Goal: Task Accomplishment & Management: Manage account settings

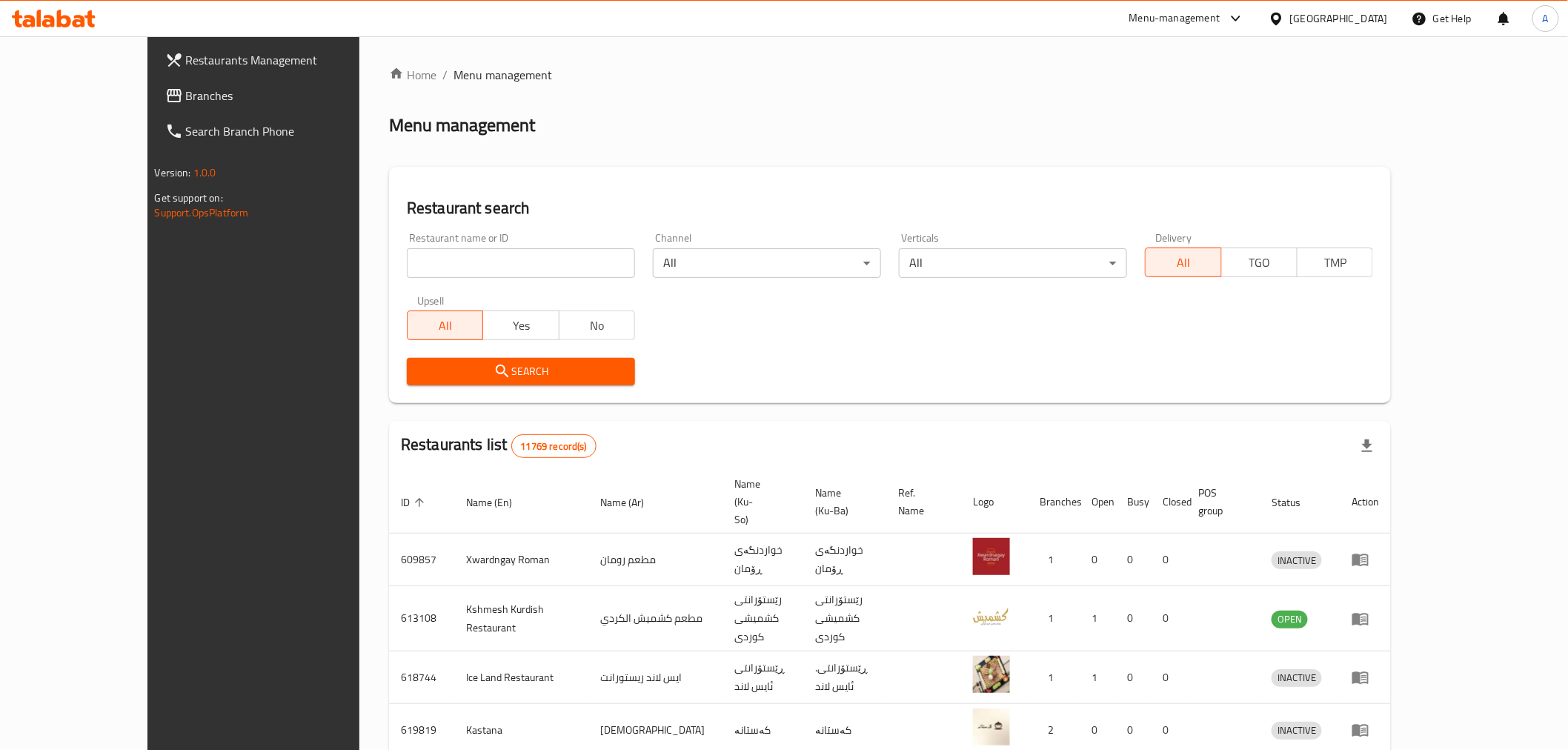
drag, startPoint x: 458, startPoint y: 277, endPoint x: 447, endPoint y: 263, distance: 17.8
click at [458, 277] on input "search" at bounding box center [521, 262] width 228 height 30
paste input "684172"
type input "684172"
click button "Search" at bounding box center [521, 371] width 228 height 28
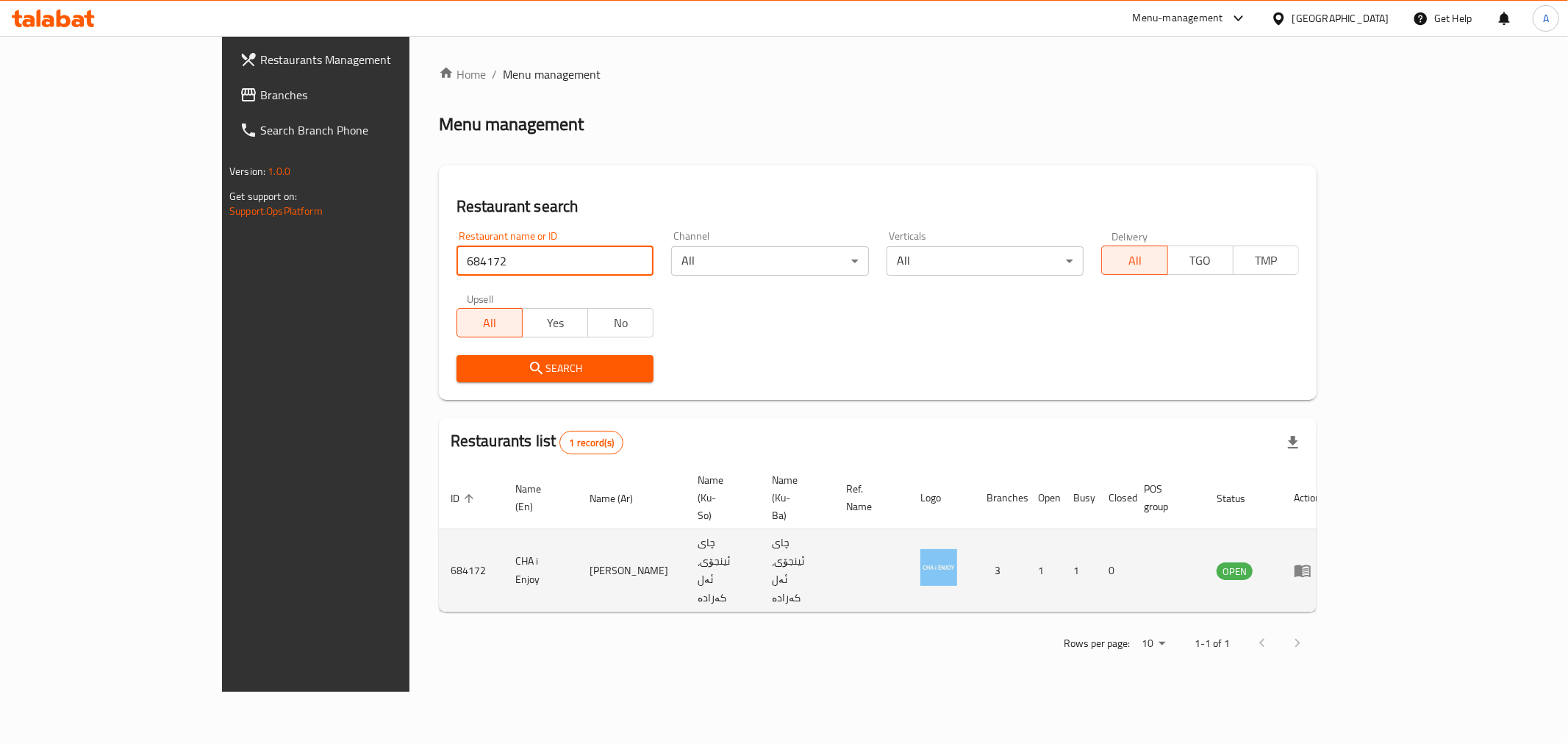
click at [1333, 534] on td "enhanced table" at bounding box center [1307, 571] width 51 height 83
click at [1333, 534] on td "enhanced table" at bounding box center [1307, 571] width 51 height 83
click at [1333, 530] on td "enhanced table" at bounding box center [1307, 571] width 51 height 83
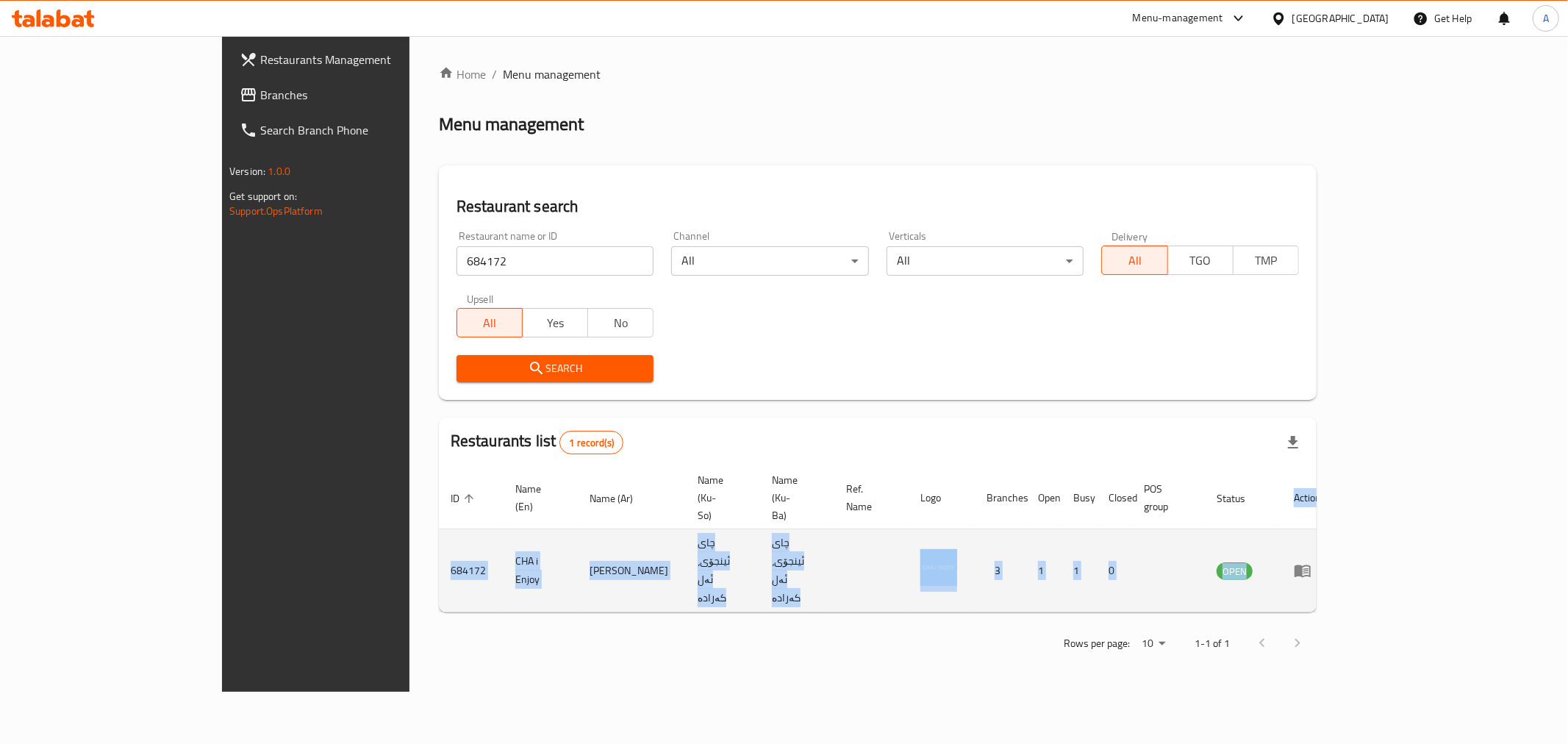
click at [1333, 530] on td "enhanced table" at bounding box center [1307, 571] width 51 height 83
click at [1311, 562] on icon "enhanced table" at bounding box center [1303, 571] width 18 height 18
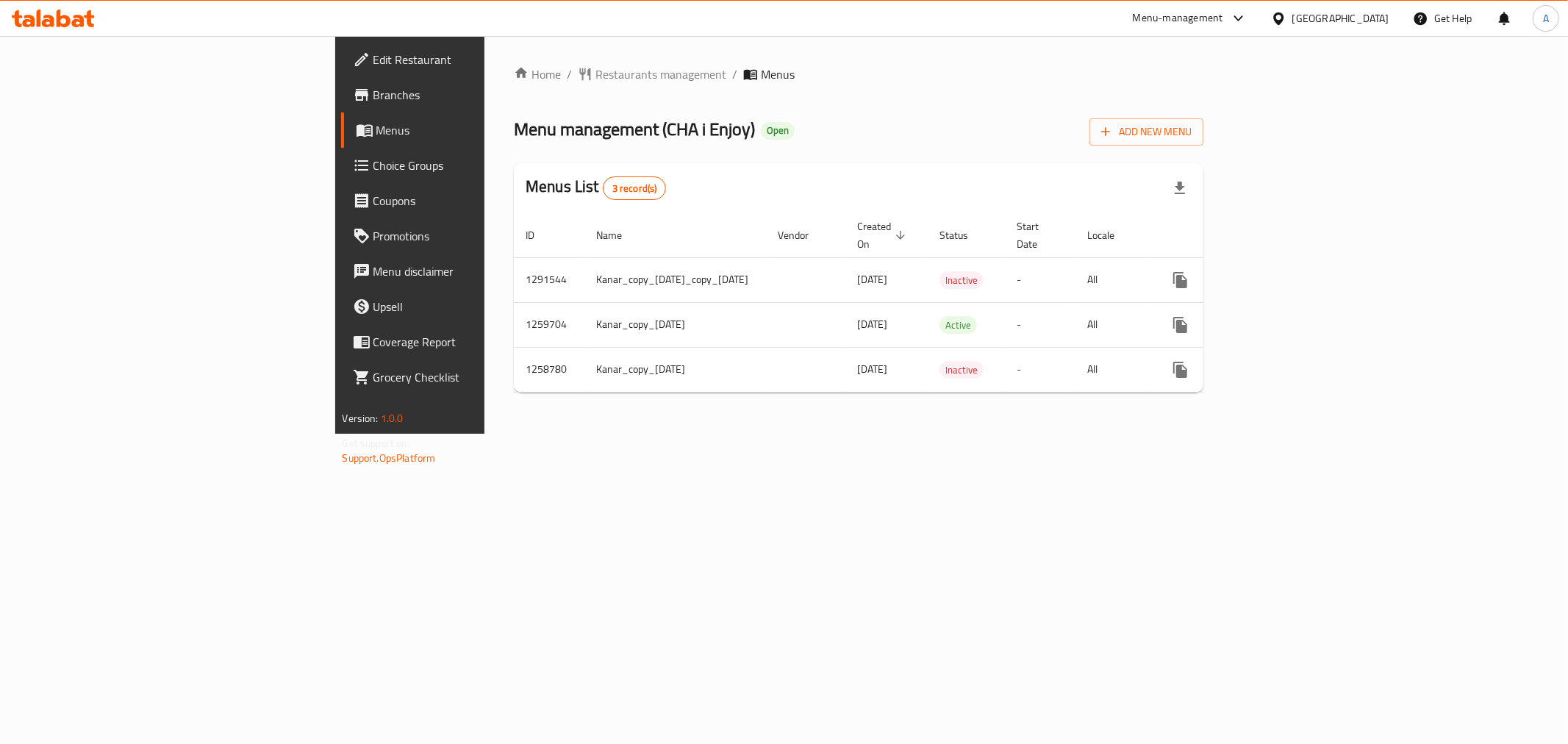
click at [1204, 170] on div "Menus List 3 record(s)" at bounding box center [859, 188] width 690 height 50
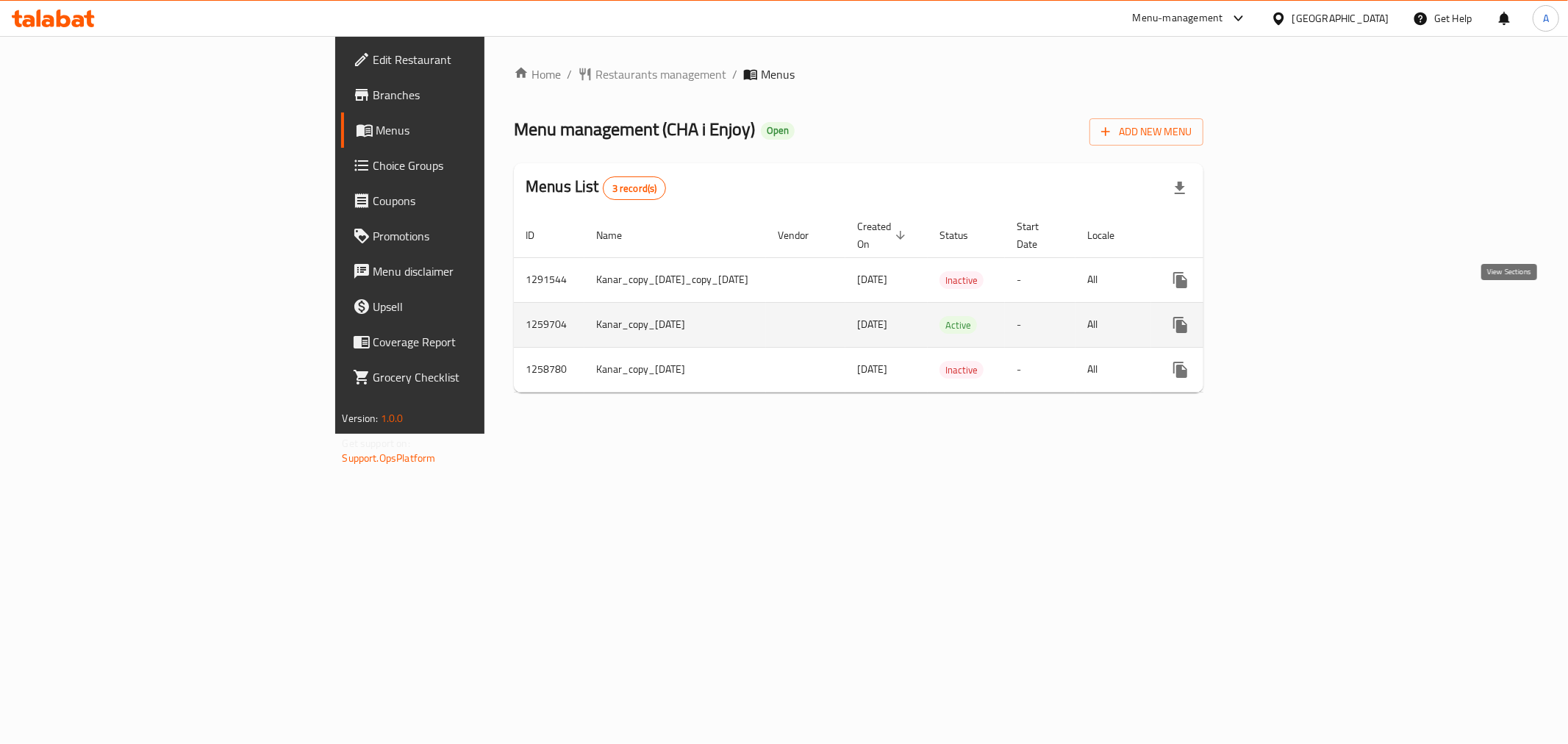
click at [1295, 316] on icon "enhanced table" at bounding box center [1287, 325] width 18 height 18
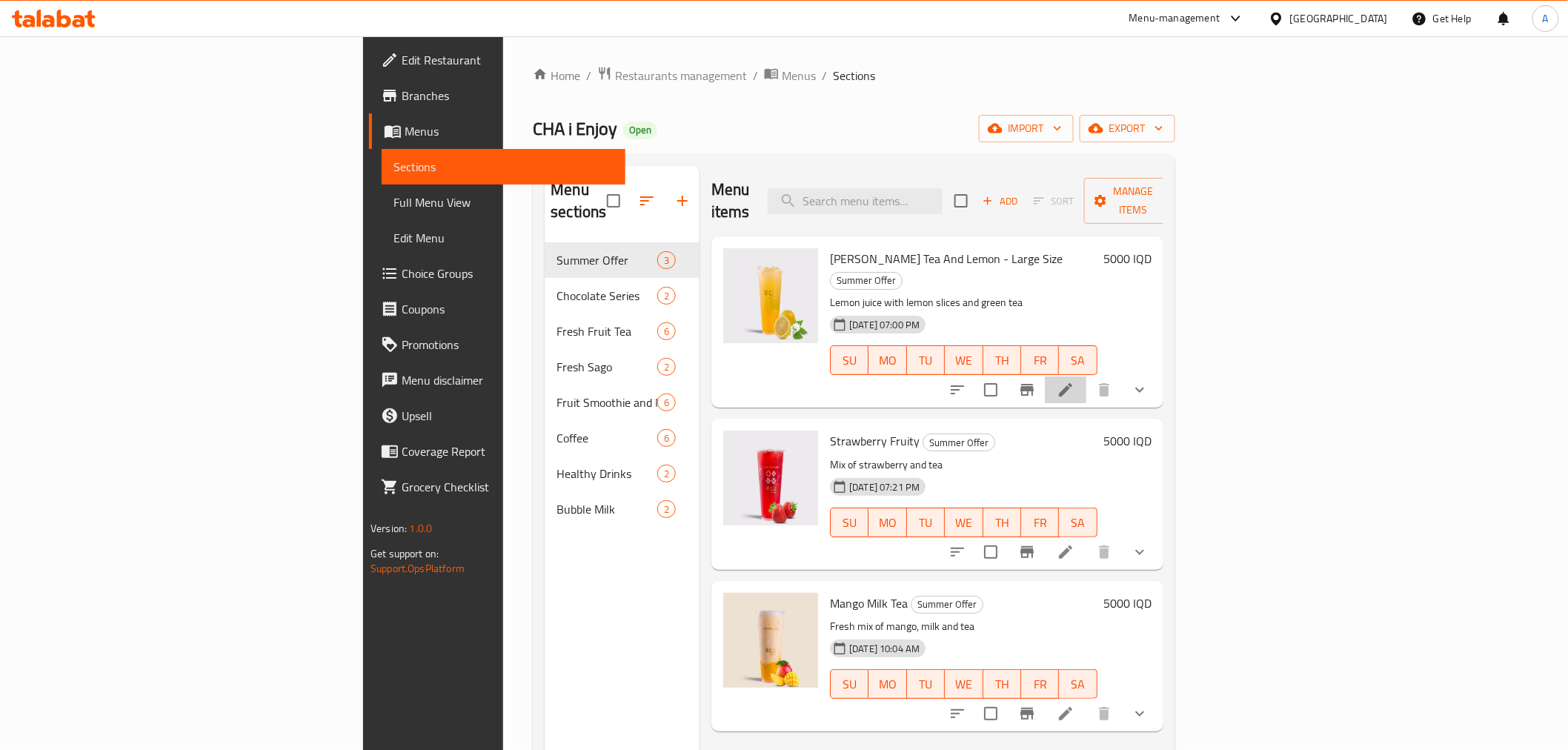
click at [1087, 377] on li at bounding box center [1066, 390] width 41 height 27
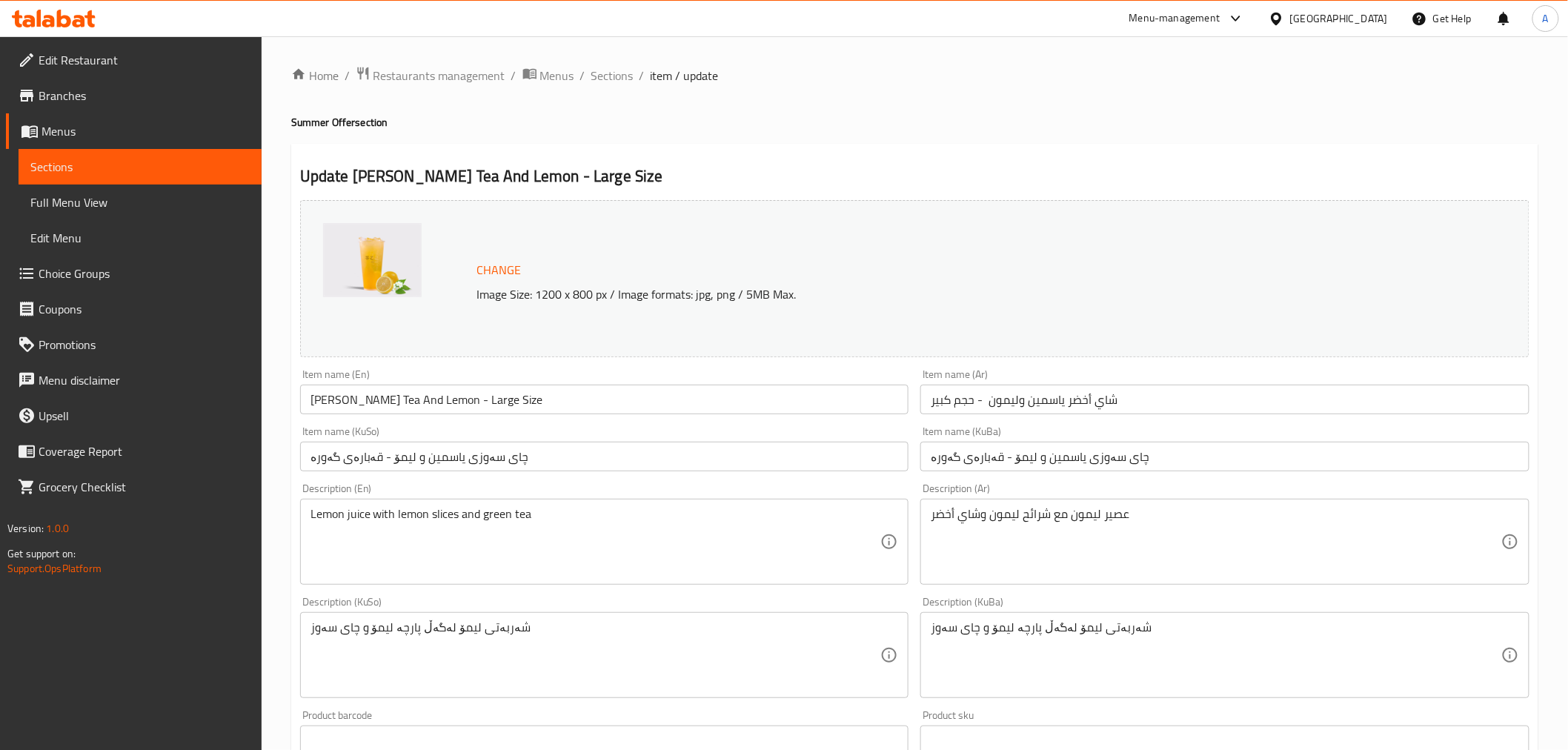
scroll to position [547, 0]
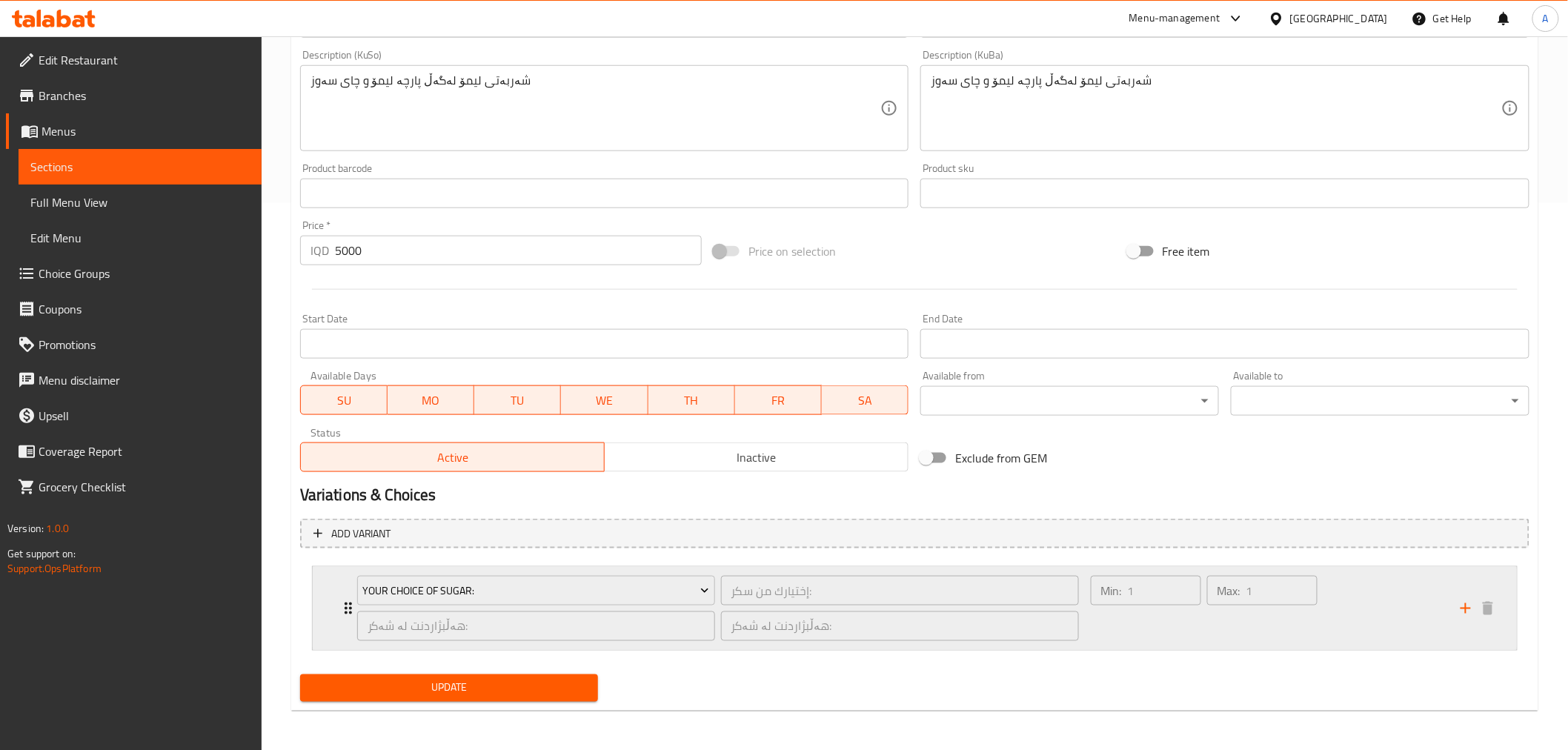
click at [1162, 635] on div "Min: 1 ​" at bounding box center [1146, 609] width 116 height 72
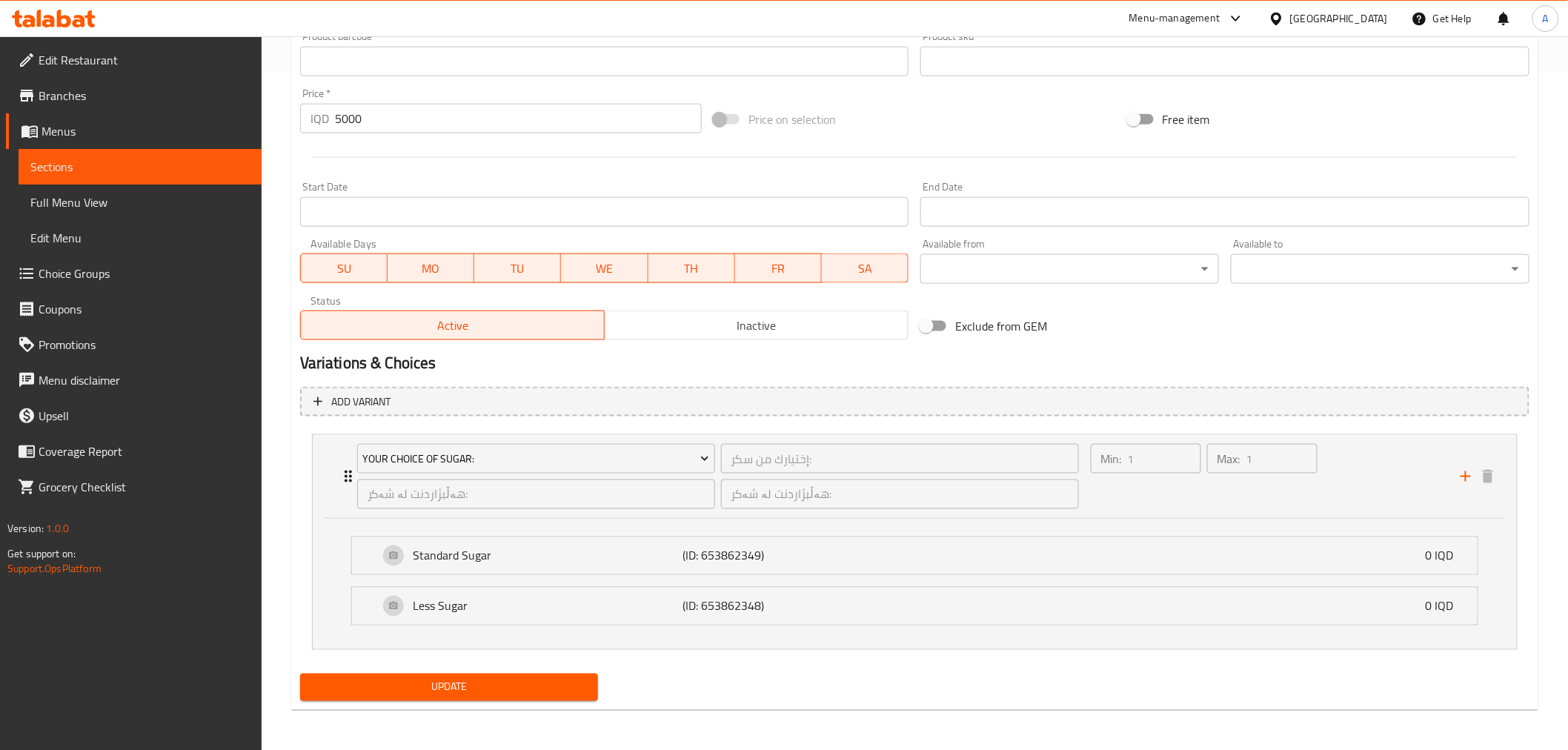
scroll to position [597, 0]
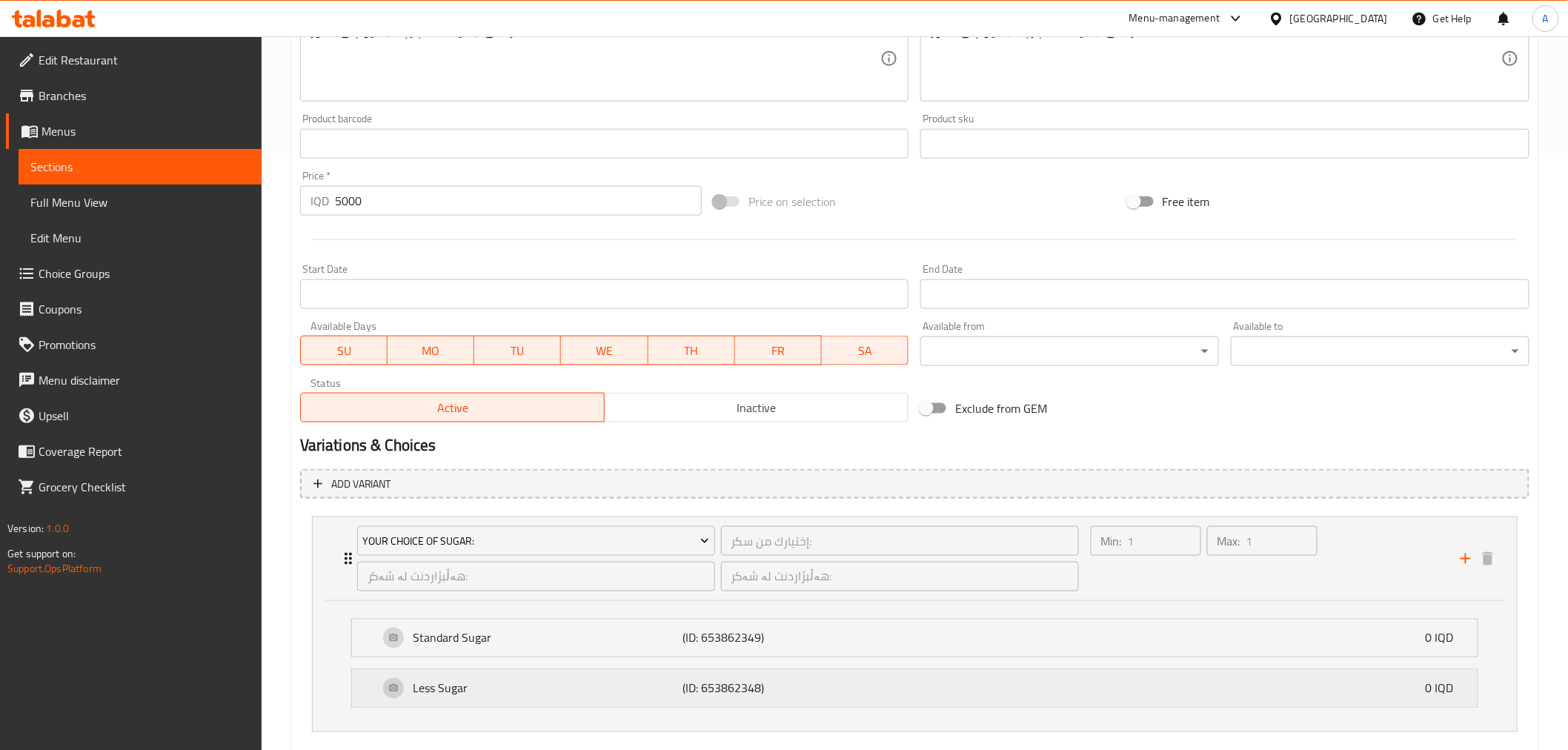
click at [677, 695] on p "Less Sugar" at bounding box center [548, 688] width 269 height 18
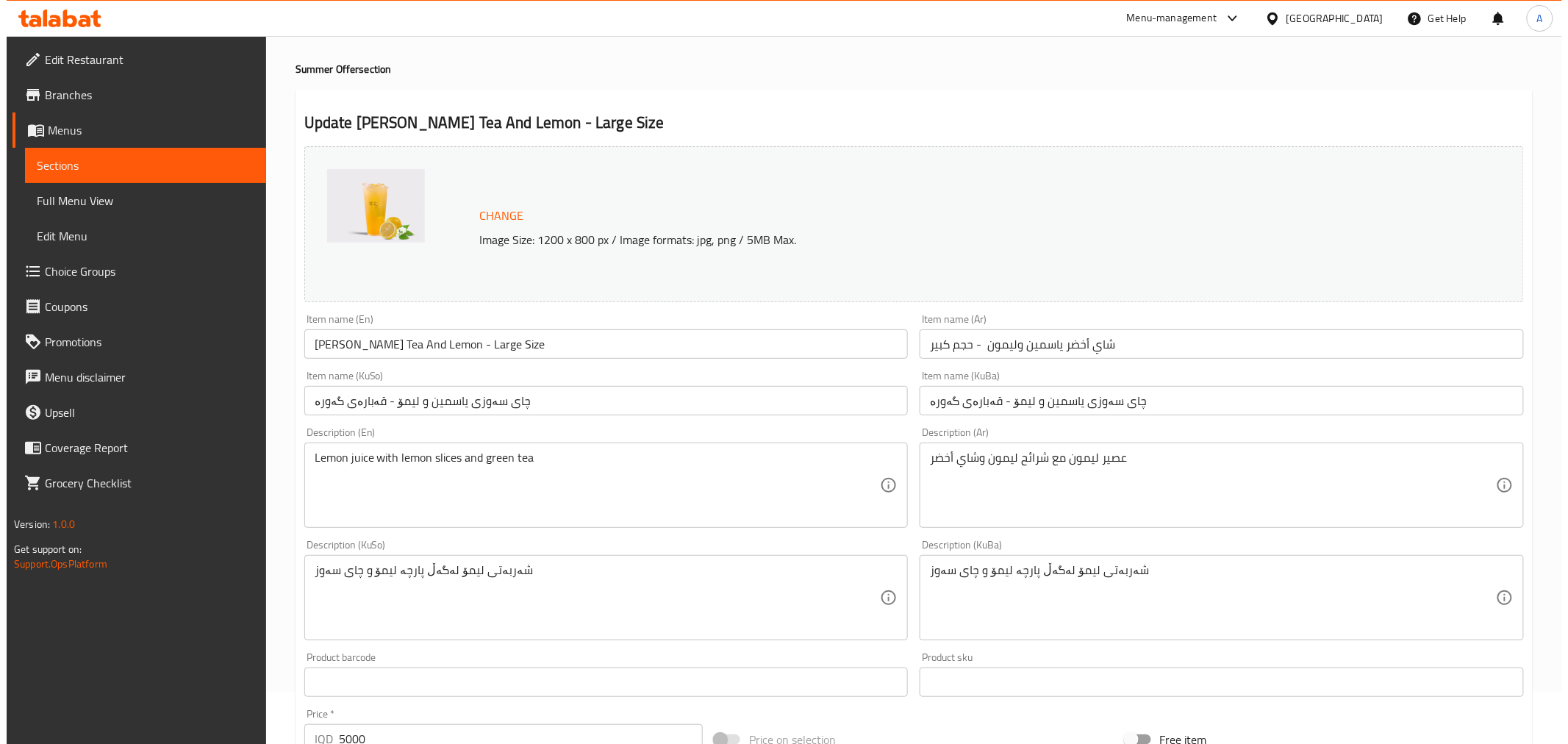
scroll to position [0, 0]
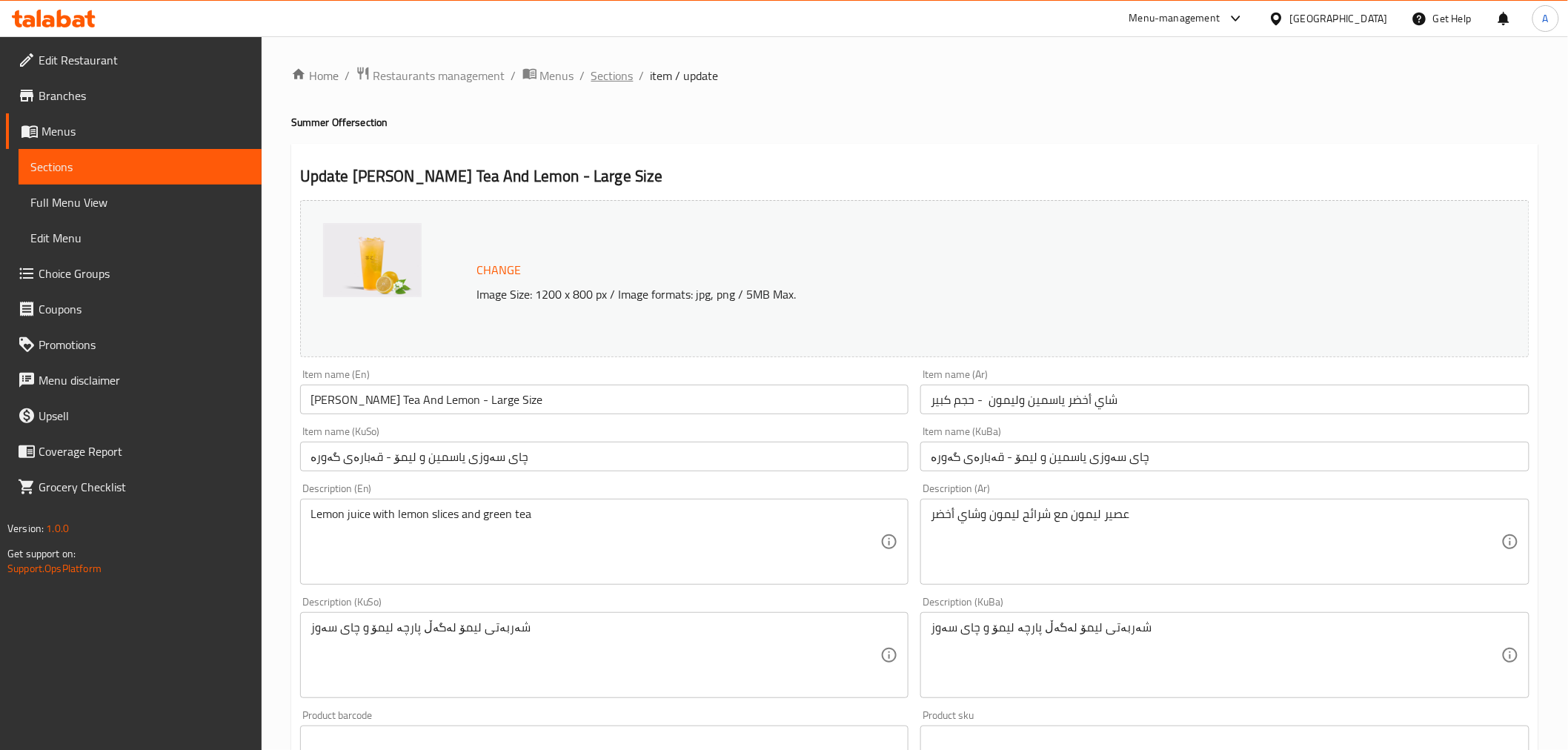
click at [603, 72] on span "Sections" at bounding box center [612, 76] width 42 height 18
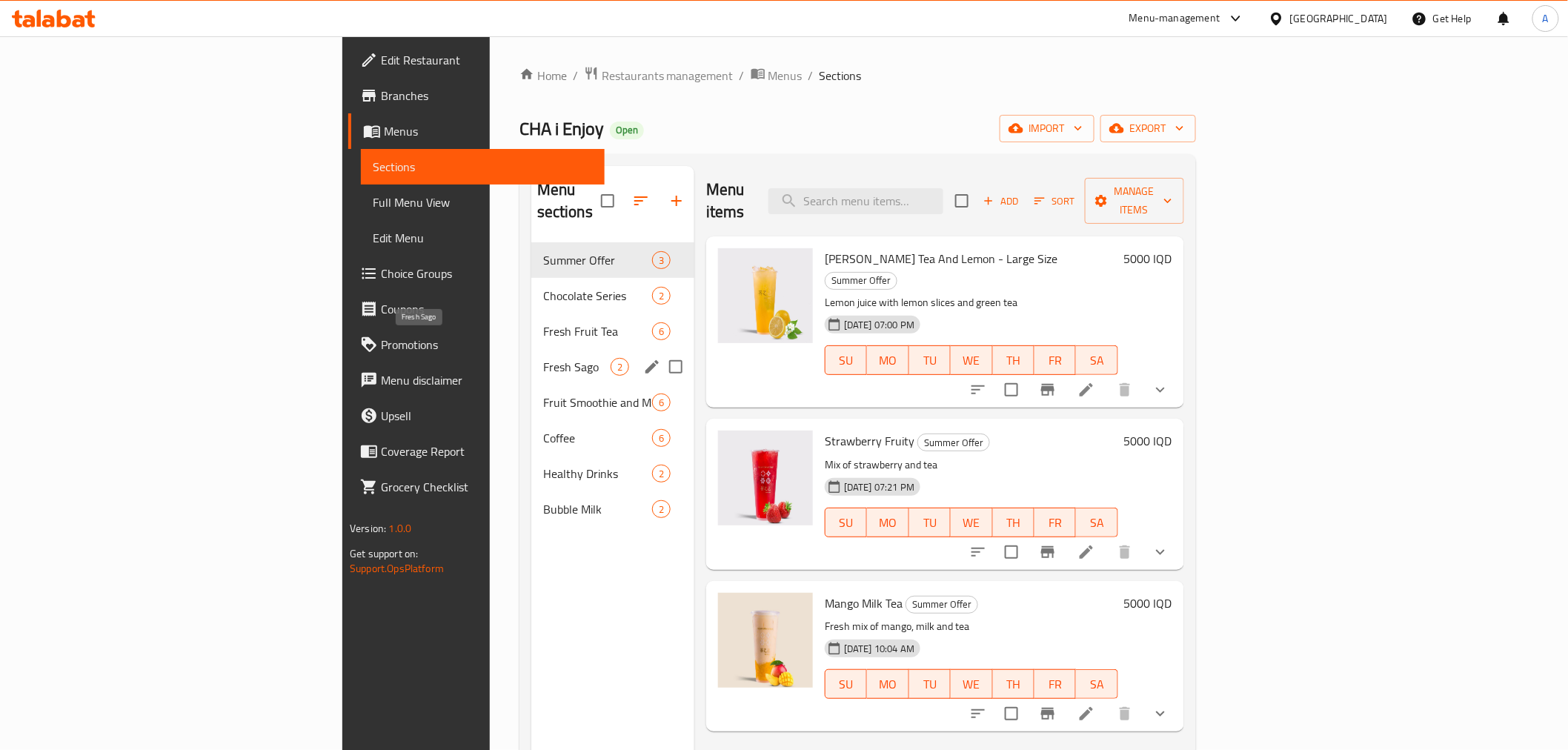
click at [543, 358] on span "Fresh Sago" at bounding box center [576, 367] width 67 height 18
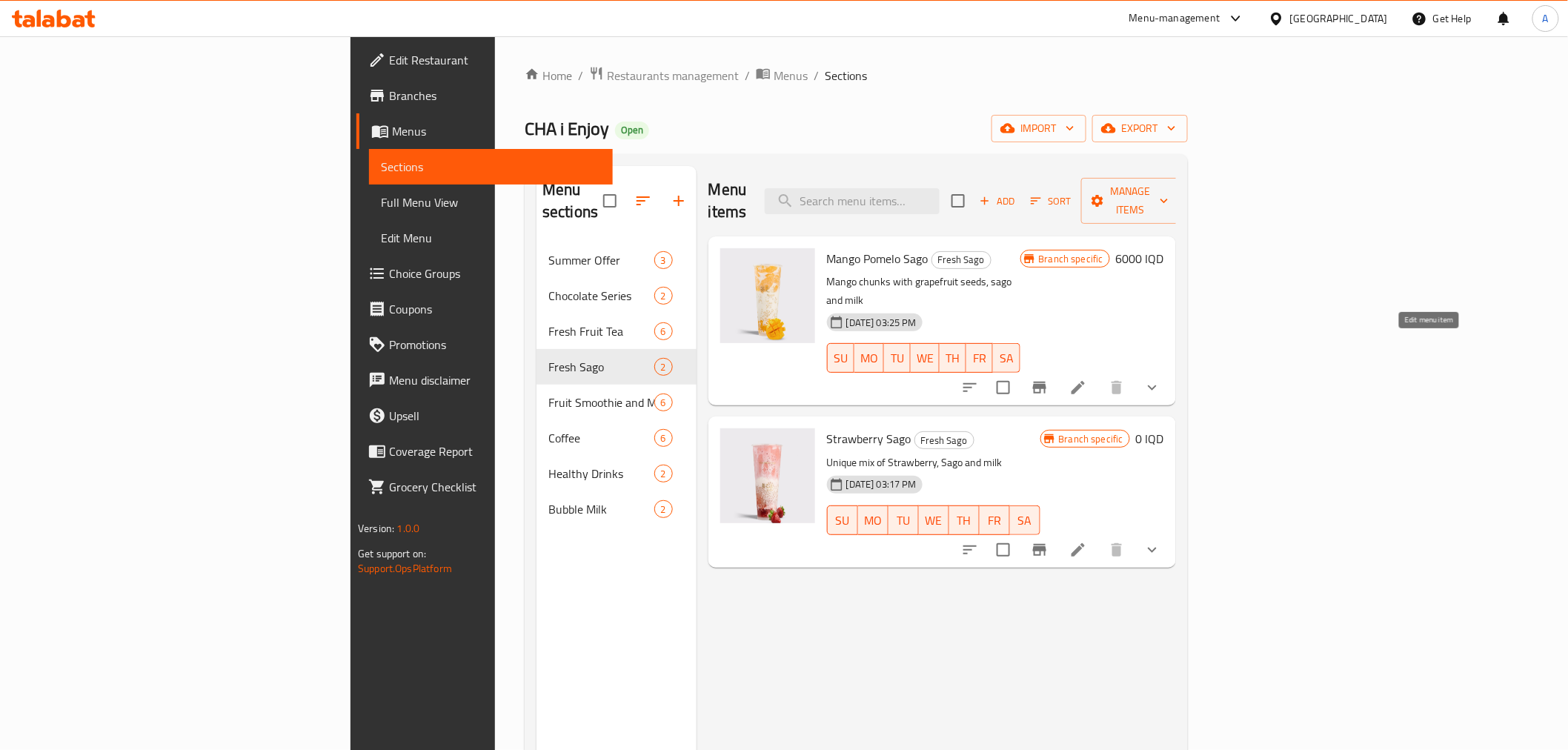
click at [1087, 379] on icon at bounding box center [1078, 388] width 18 height 18
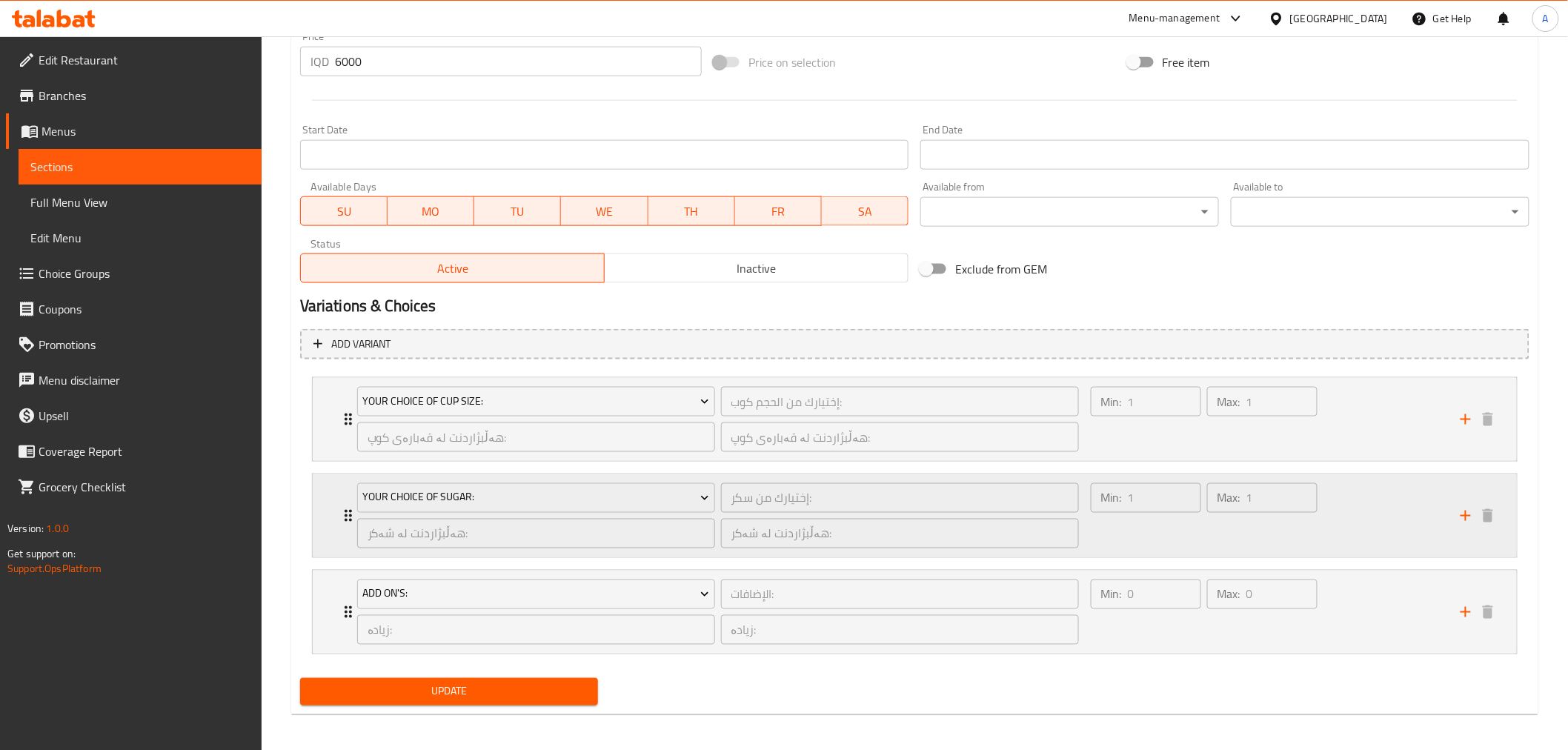
scroll to position [731, 0]
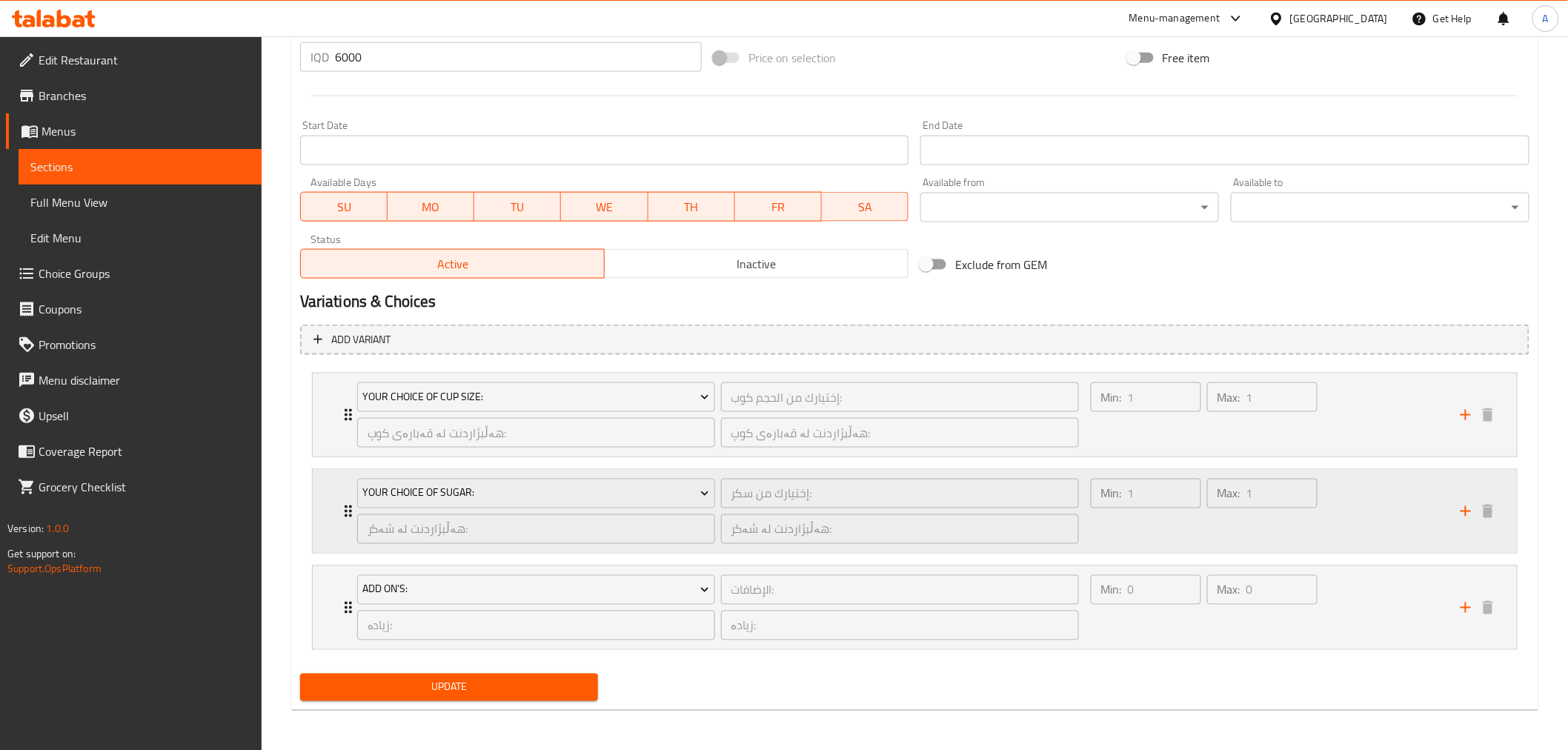
click at [1339, 531] on div "Min: 1 ​ Max: 1 ​" at bounding box center [1266, 511] width 370 height 83
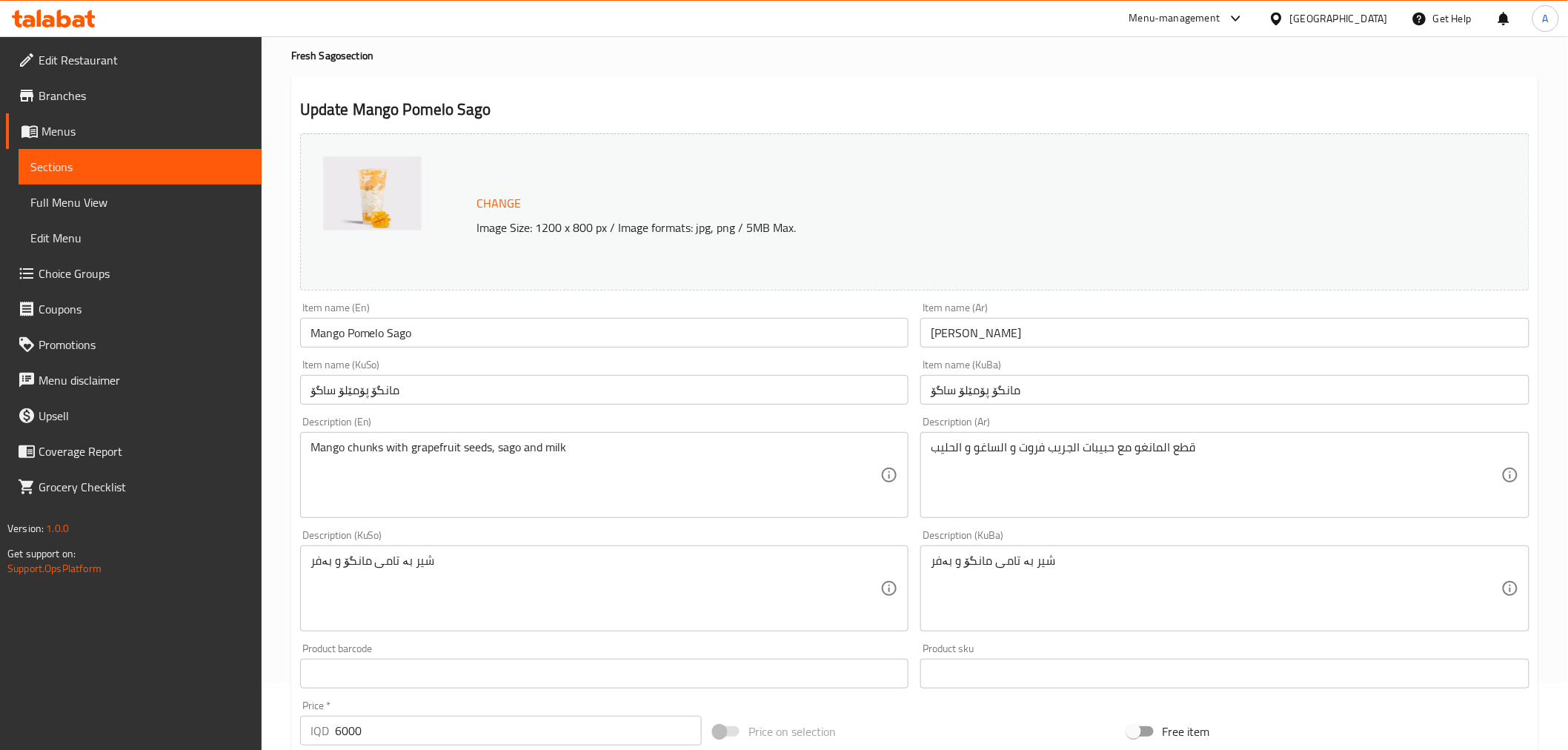
scroll to position [0, 0]
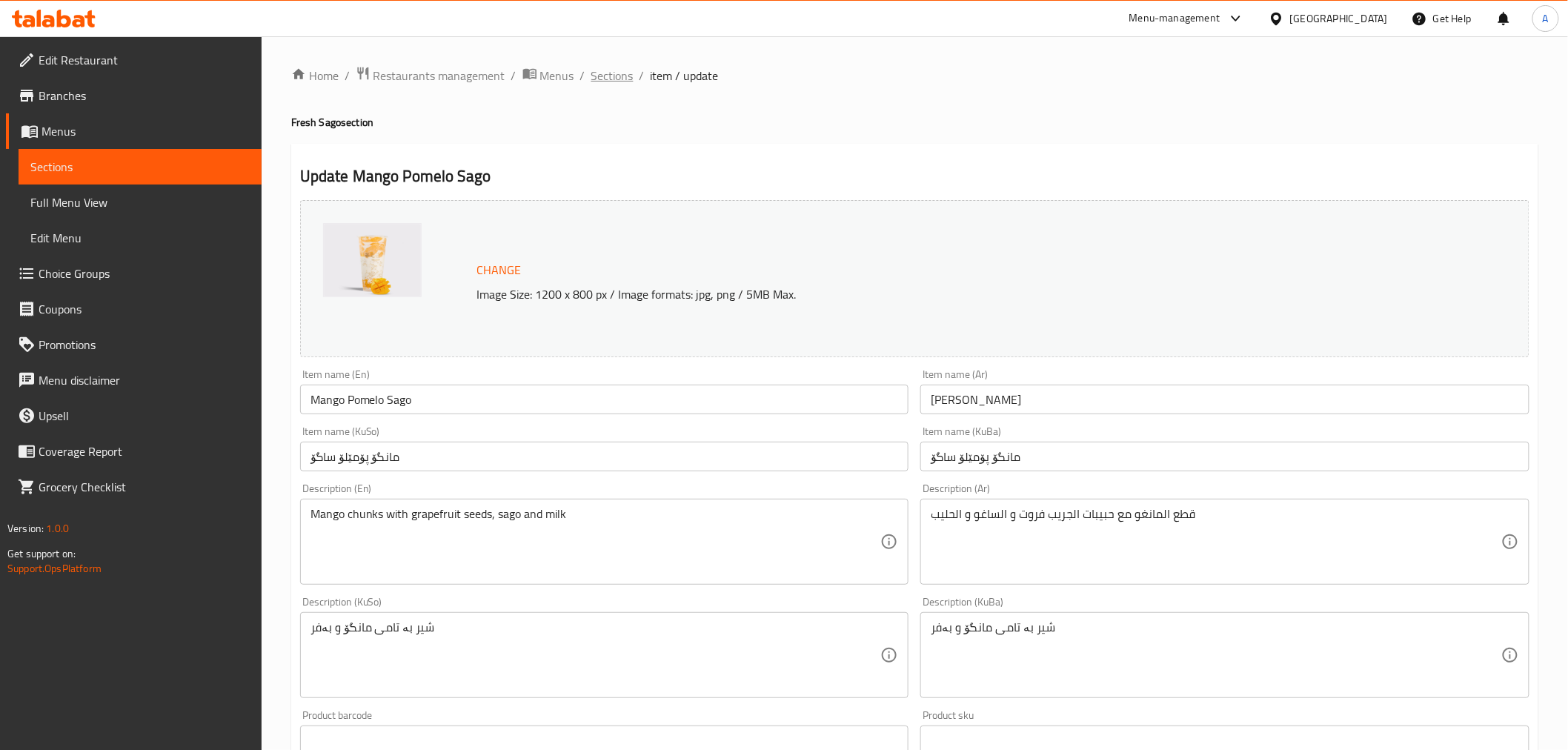
click at [620, 75] on span "Sections" at bounding box center [612, 76] width 42 height 18
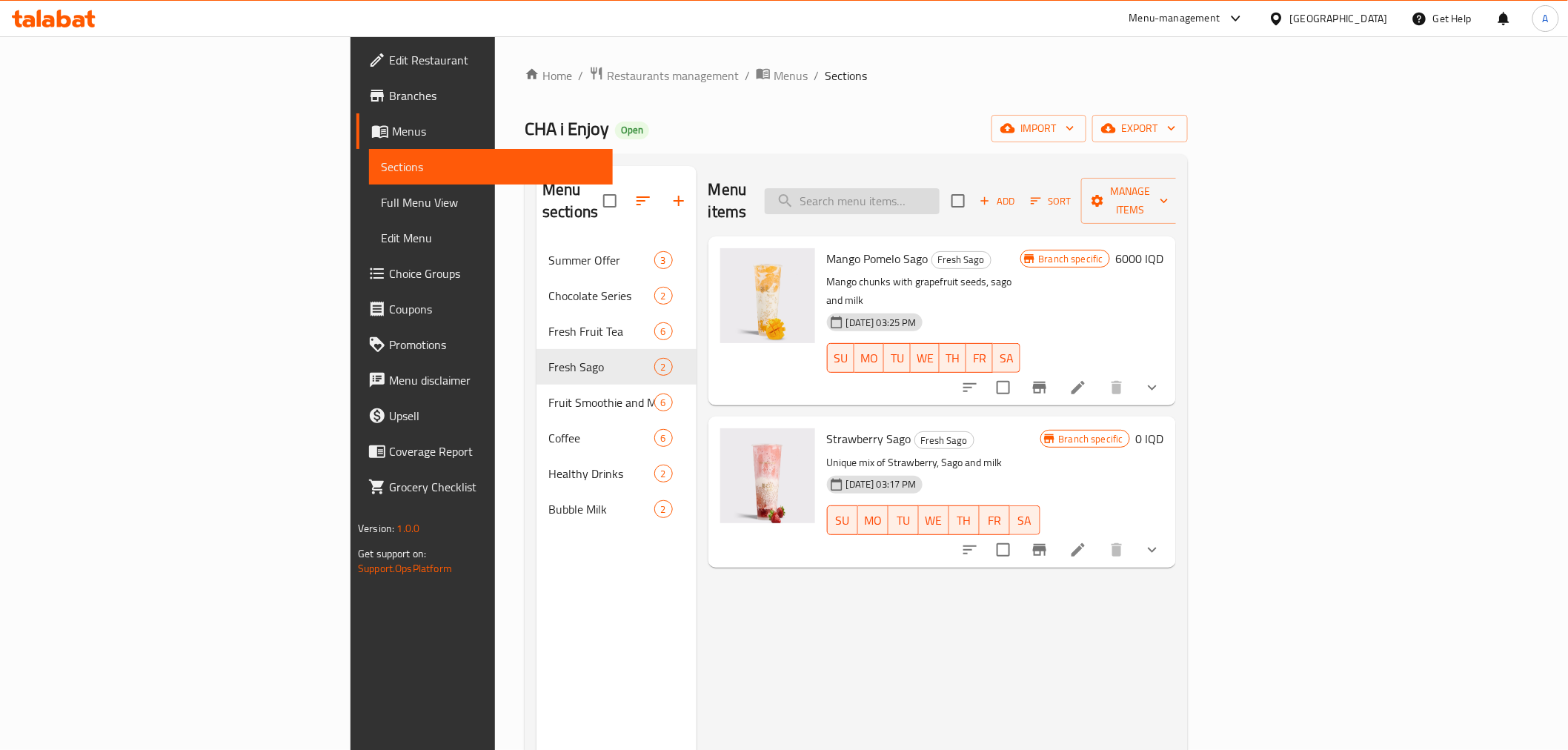
click at [940, 197] on input "search" at bounding box center [852, 200] width 175 height 26
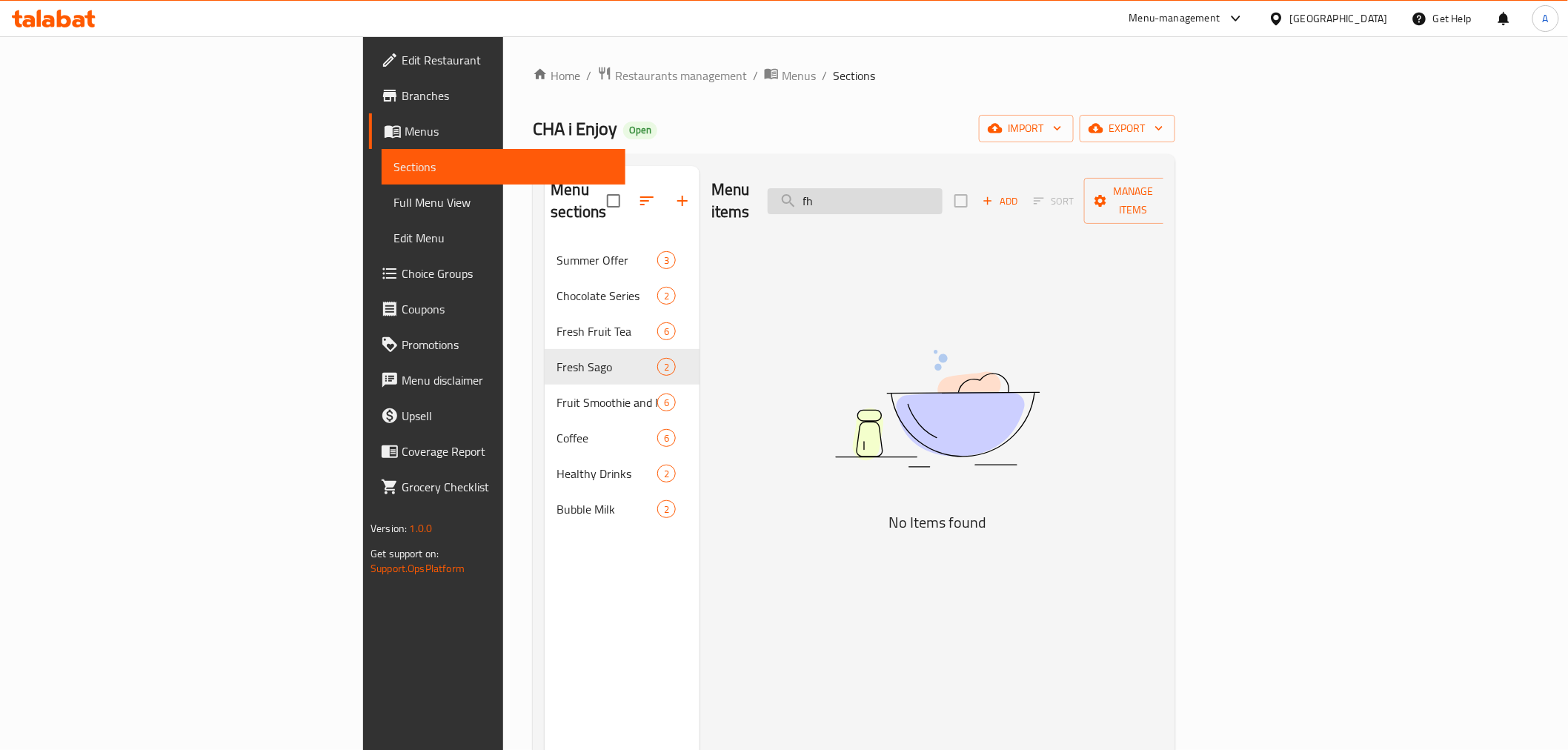
type input "f"
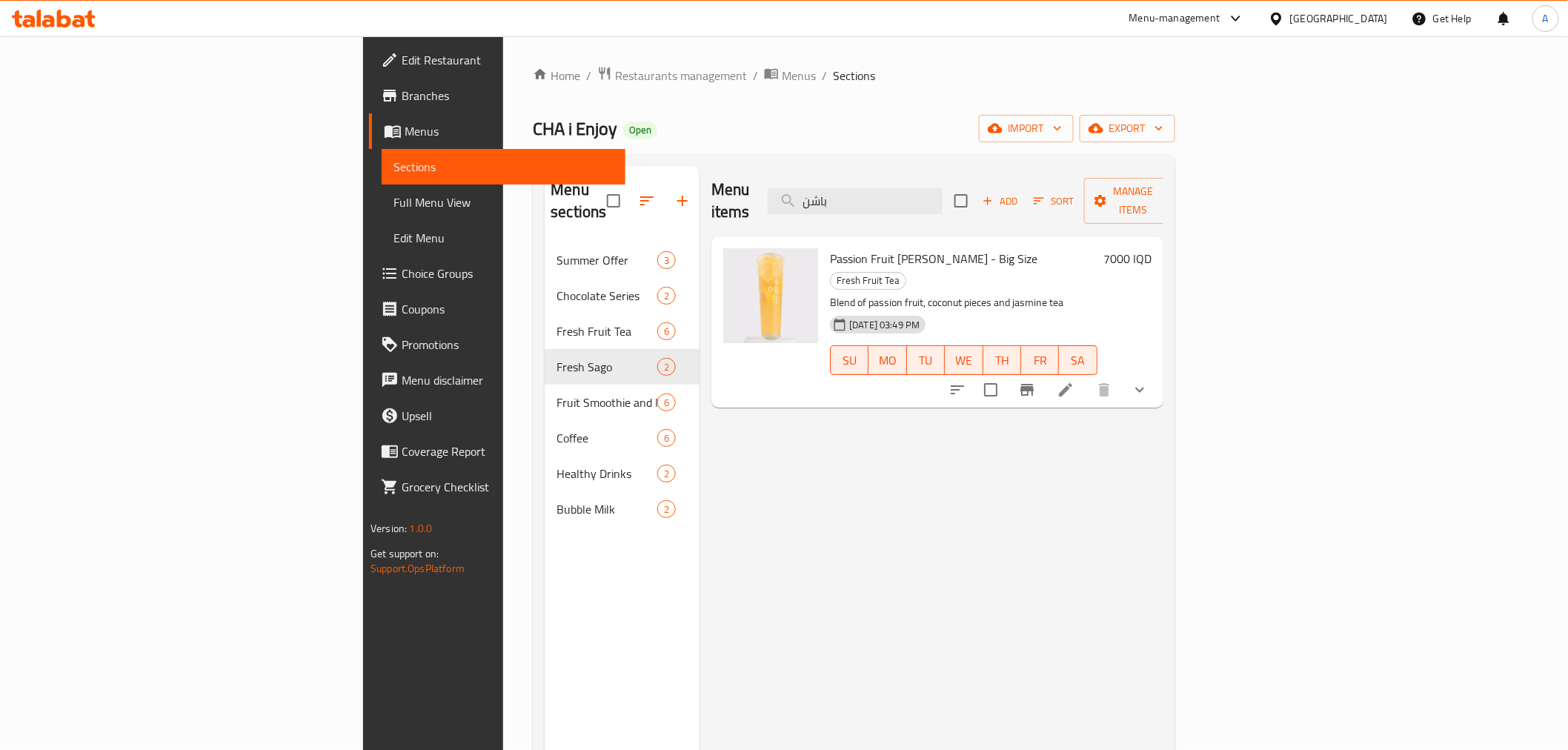
type input "باشن"
click at [533, 88] on div "Home / Restaurants management / Menus / Sections CHA i Enjoy Open import export…" at bounding box center [853, 497] width 642 height 862
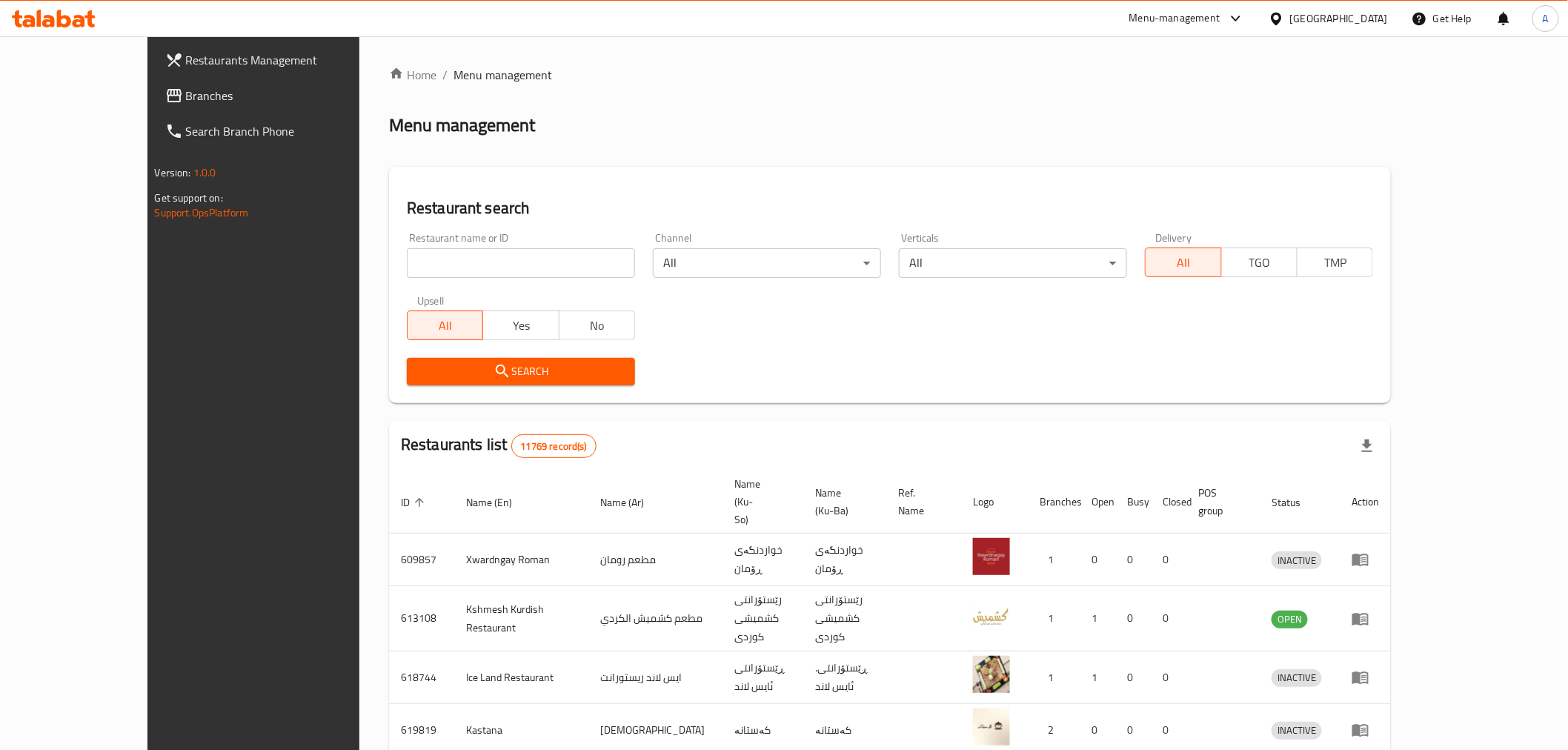
click at [468, 242] on div "Restaurant name or ID Restaurant name or ID" at bounding box center [521, 255] width 228 height 46
drag, startPoint x: 473, startPoint y: 283, endPoint x: 449, endPoint y: 257, distance: 35.4
click at [473, 283] on div "Restaurant name or ID Restaurant name or ID" at bounding box center [521, 255] width 246 height 63
click at [449, 257] on input "search" at bounding box center [521, 262] width 228 height 30
type input "ابو العبد"
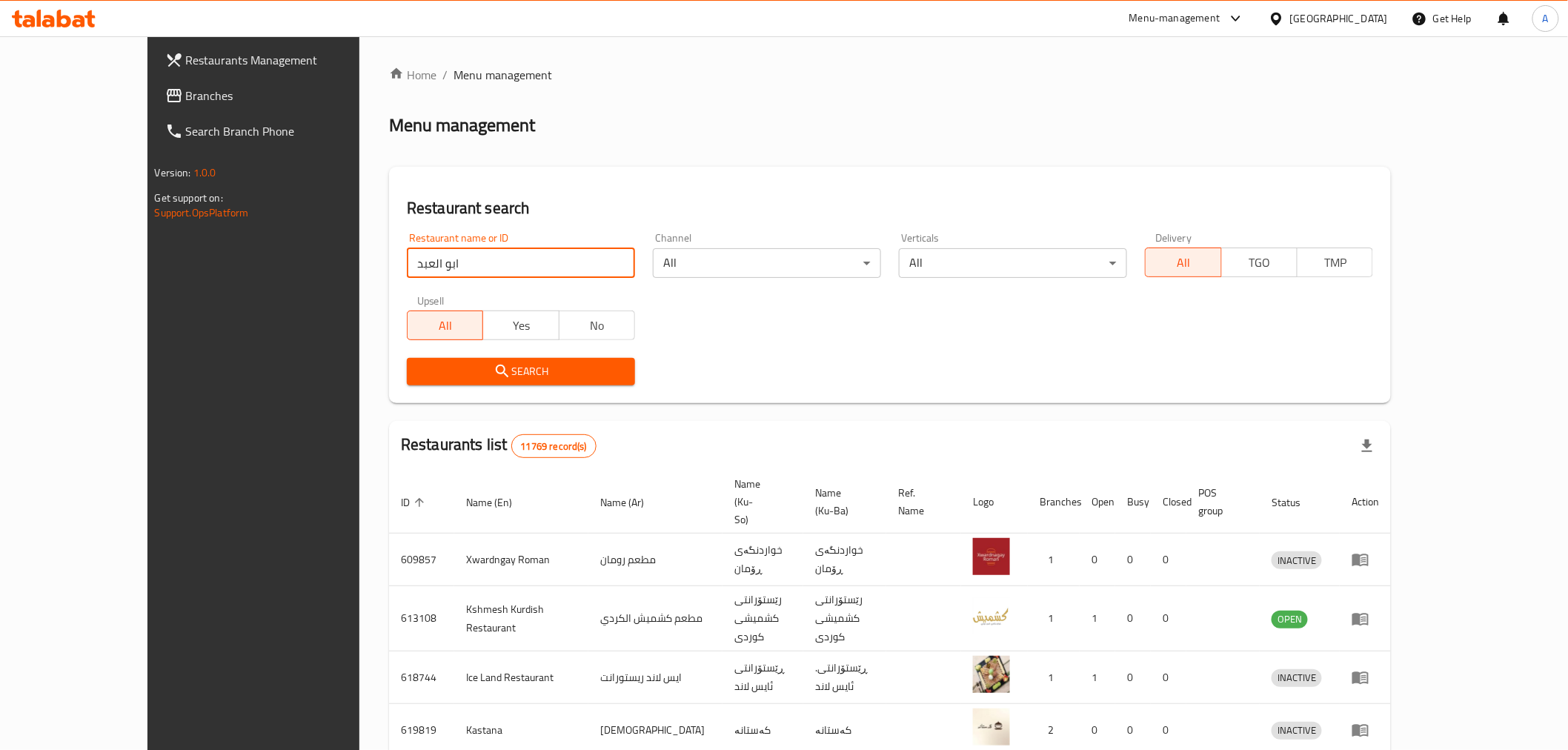
click button "Search" at bounding box center [521, 371] width 228 height 28
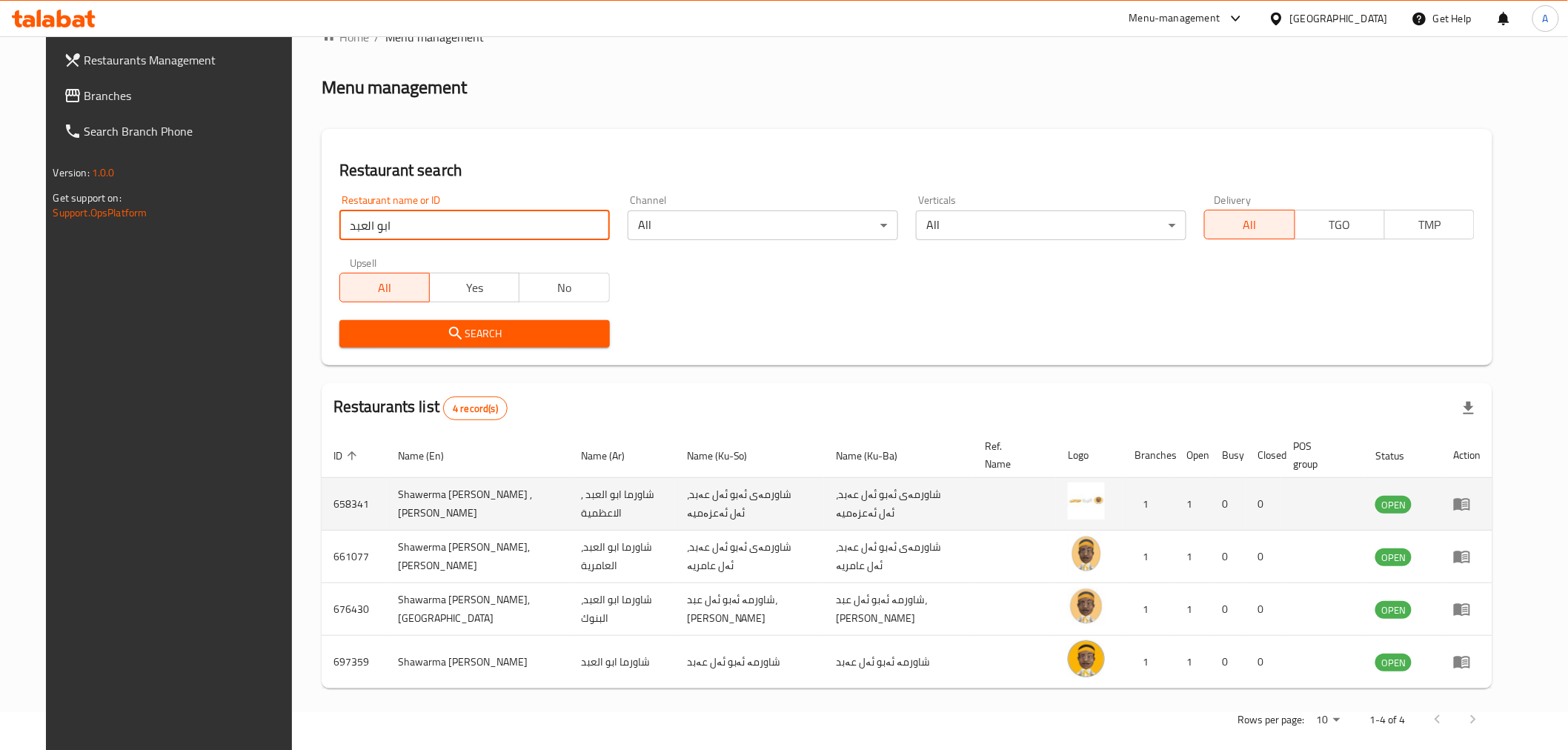
scroll to position [57, 0]
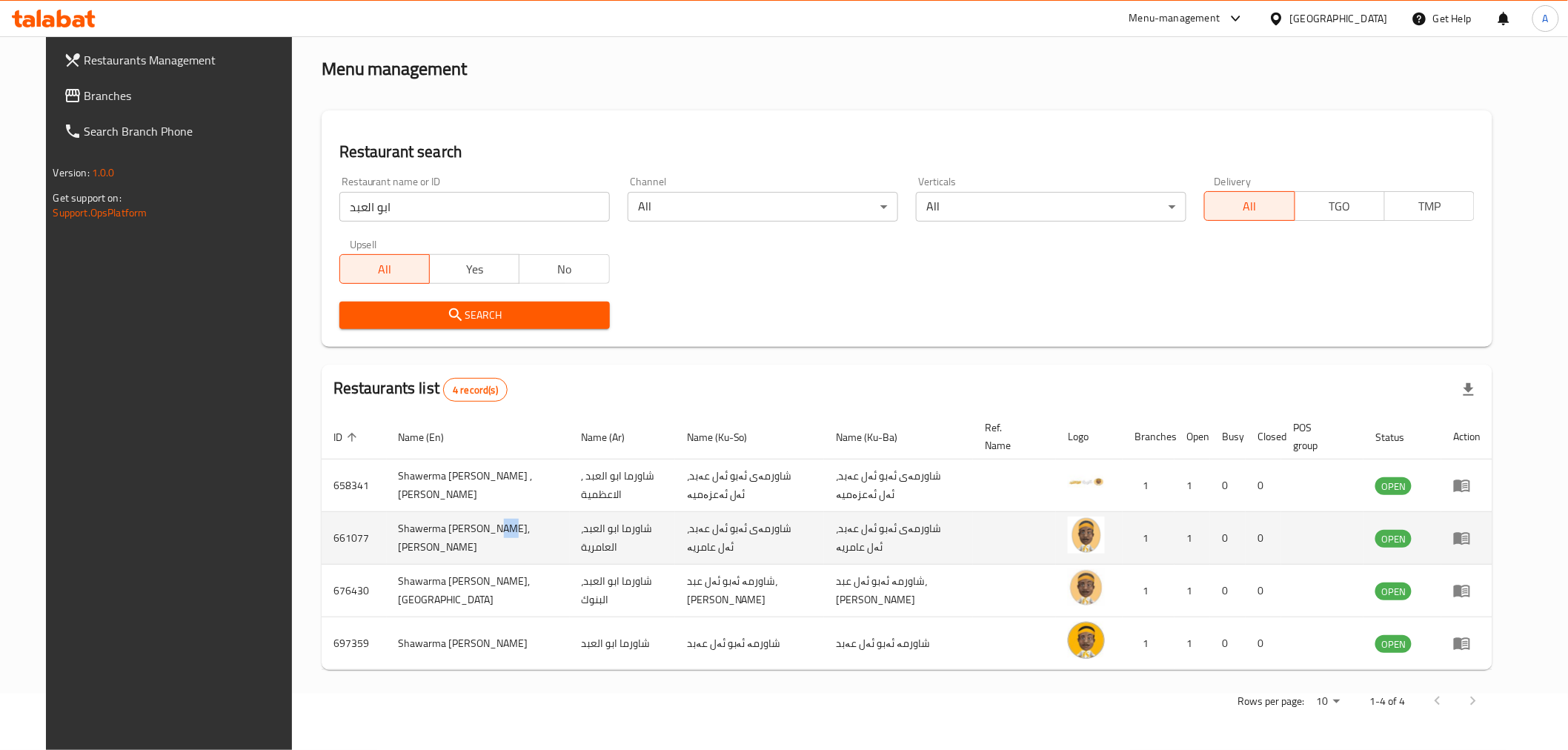
click at [459, 538] on td "Shawerma [PERSON_NAME], [PERSON_NAME]" at bounding box center [478, 538] width 183 height 53
click at [456, 538] on td "Shawerma [PERSON_NAME], [PERSON_NAME]" at bounding box center [478, 538] width 183 height 53
drag, startPoint x: 458, startPoint y: 540, endPoint x: 367, endPoint y: 537, distance: 91.0
click at [387, 537] on td "Shawerma [PERSON_NAME], [PERSON_NAME]" at bounding box center [478, 538] width 183 height 53
copy td "Shawerma [PERSON_NAME]"
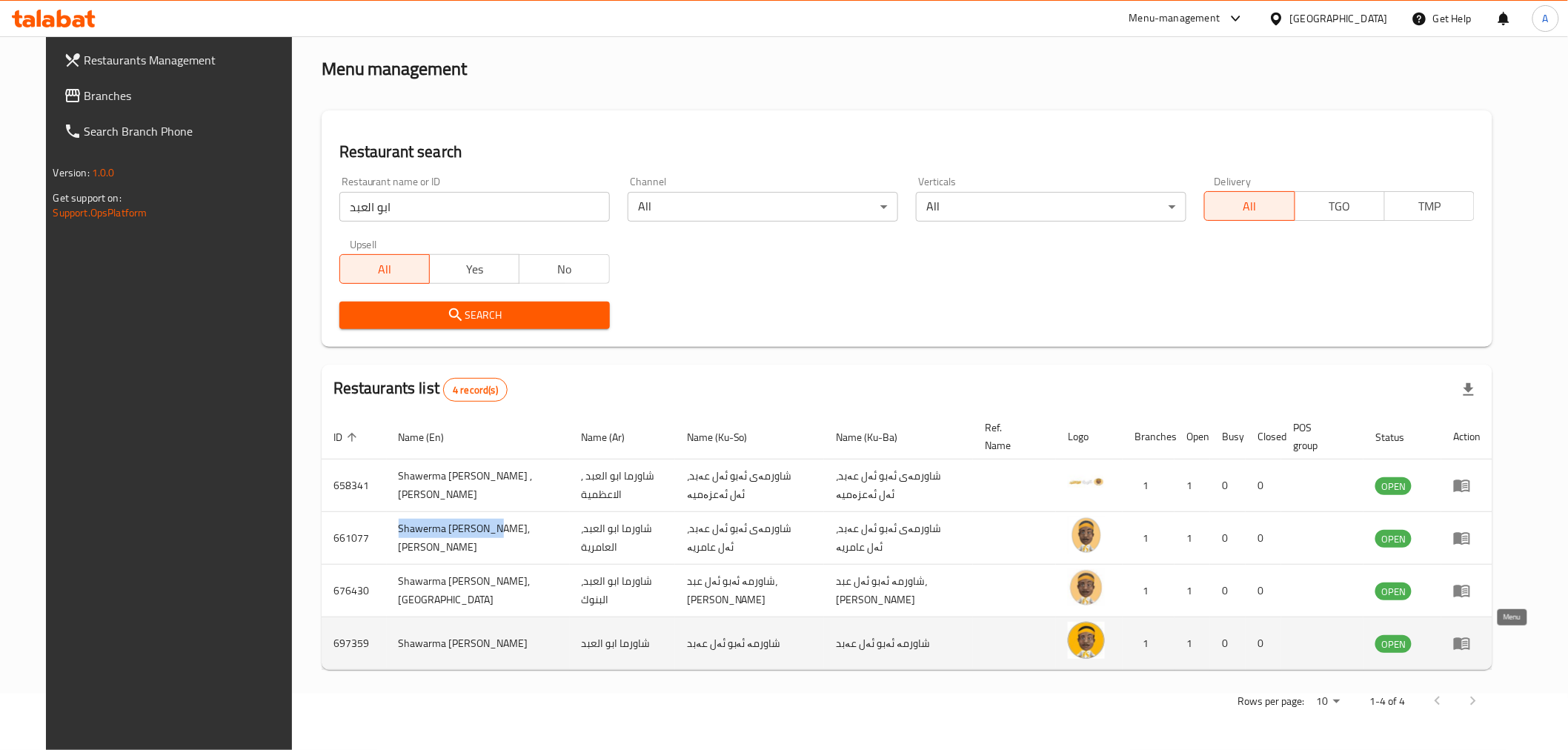
click at [1471, 637] on icon "enhanced table" at bounding box center [1462, 643] width 18 height 18
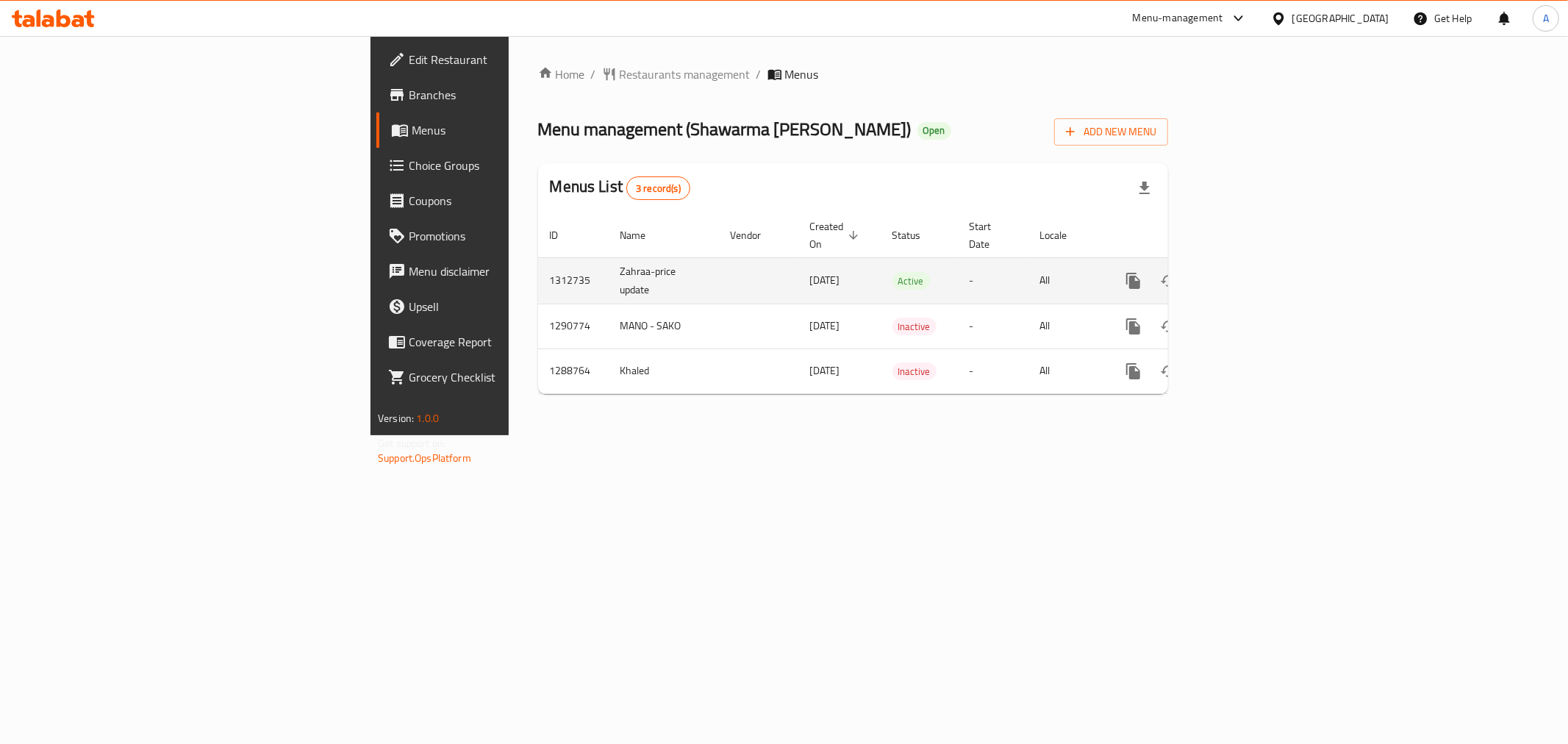
click at [1257, 275] on div "enhanced table" at bounding box center [1186, 281] width 141 height 36
click at [1248, 272] on icon "enhanced table" at bounding box center [1239, 281] width 18 height 18
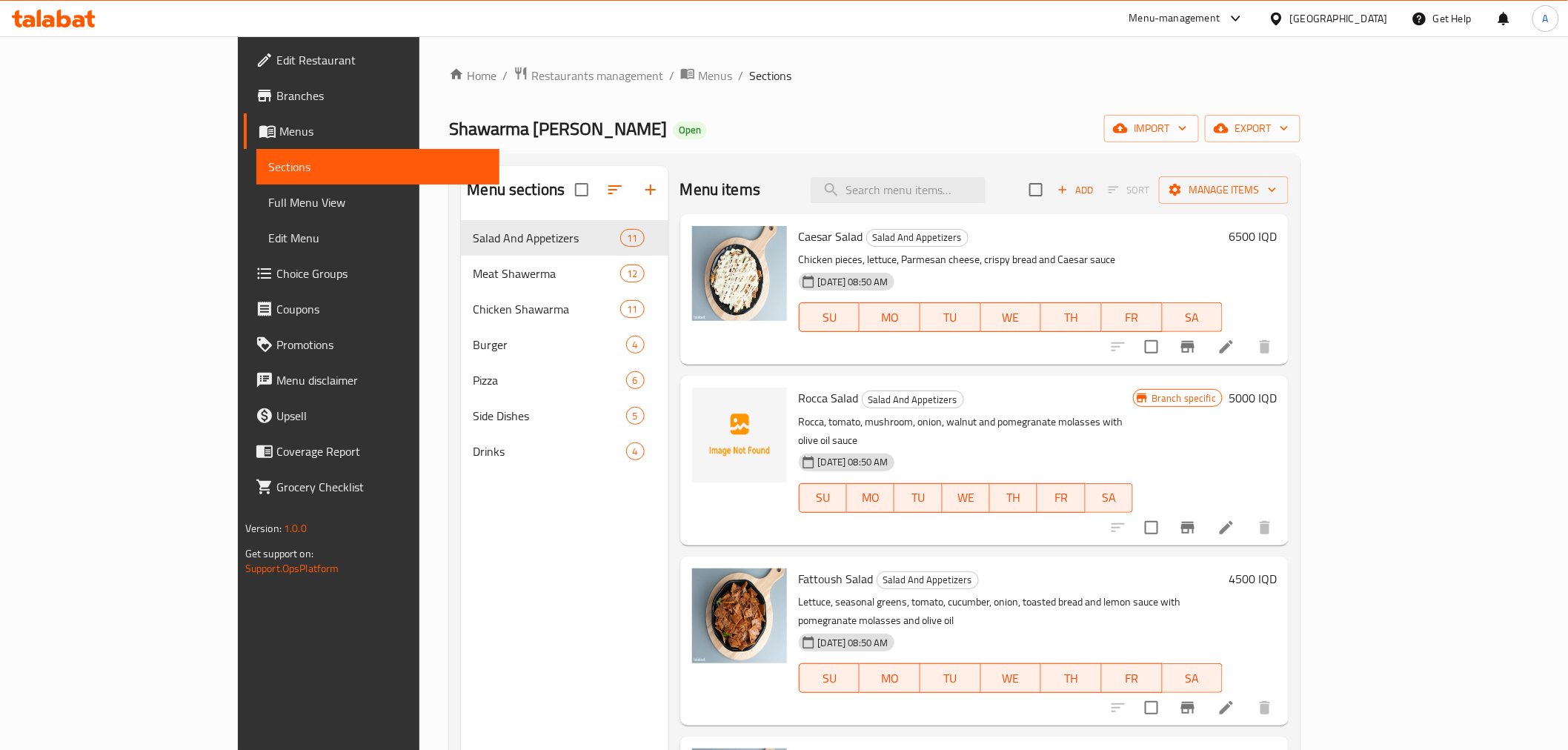
click at [277, 93] on span "Branches" at bounding box center [382, 96] width 211 height 18
